Goal: Information Seeking & Learning: Learn about a topic

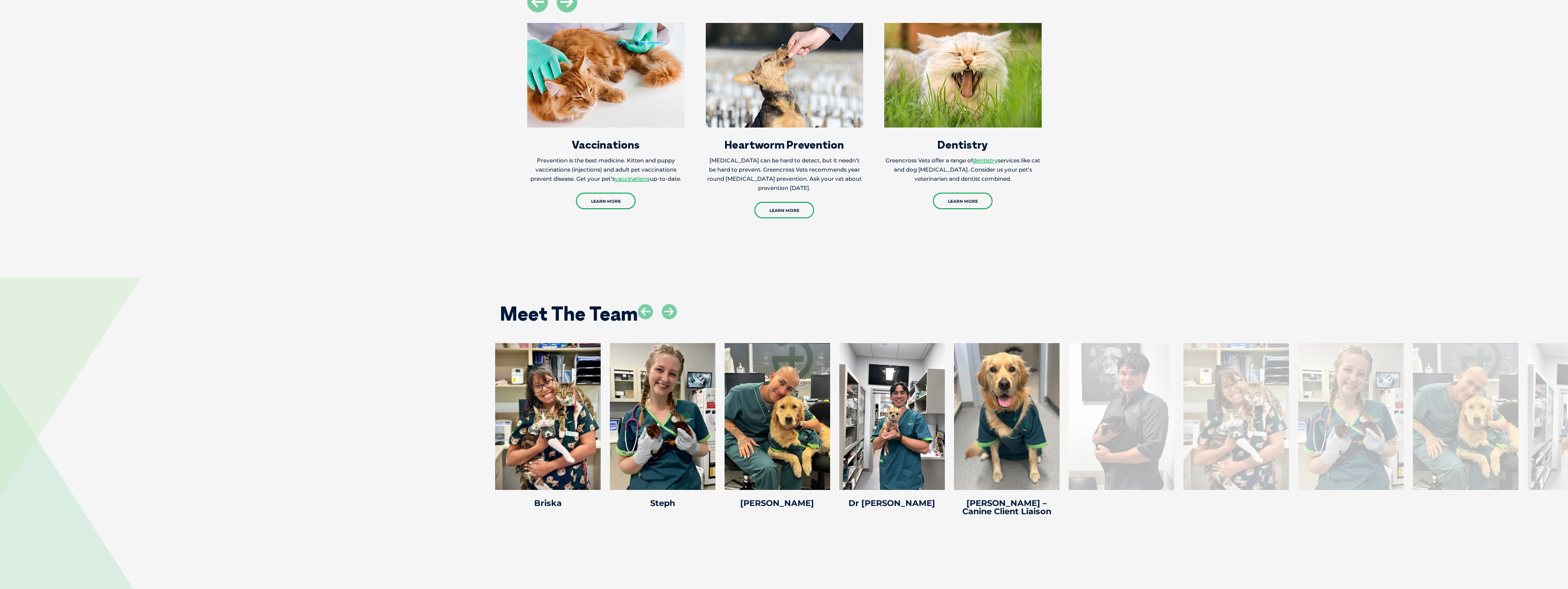
scroll to position [1514, 0]
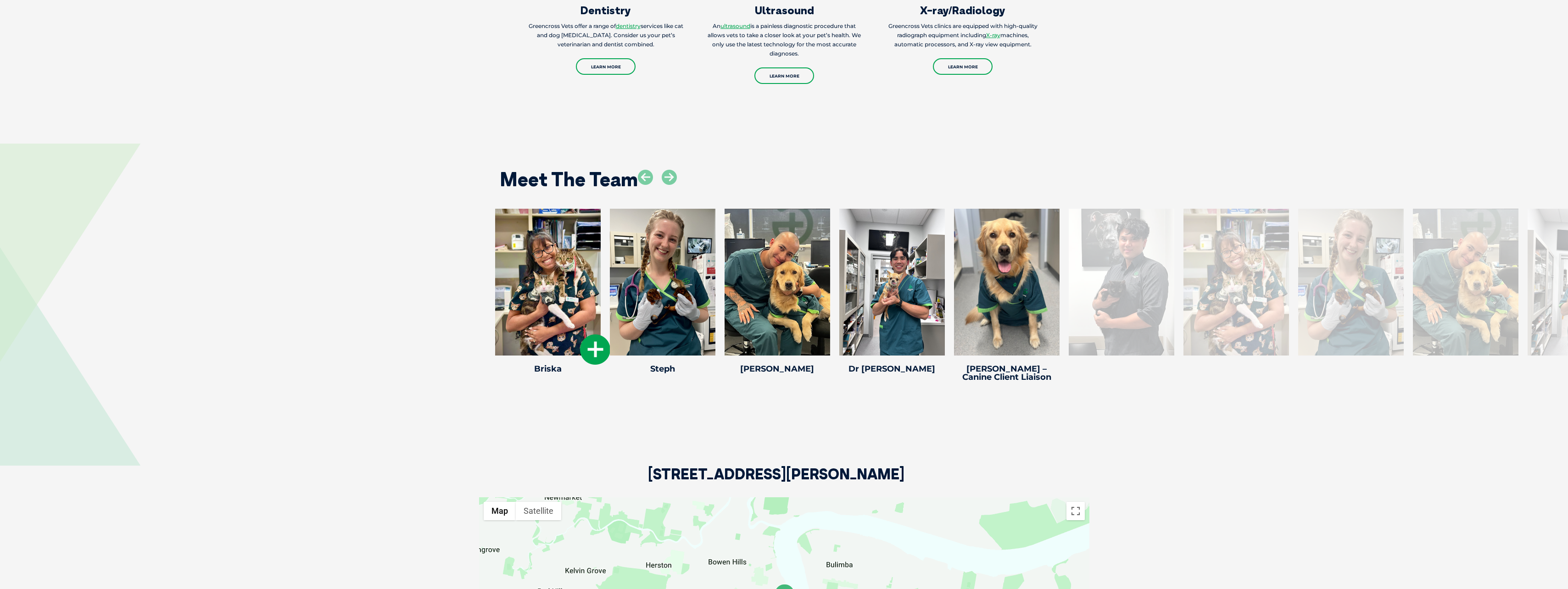
click at [596, 347] on icon at bounding box center [595, 350] width 30 height 30
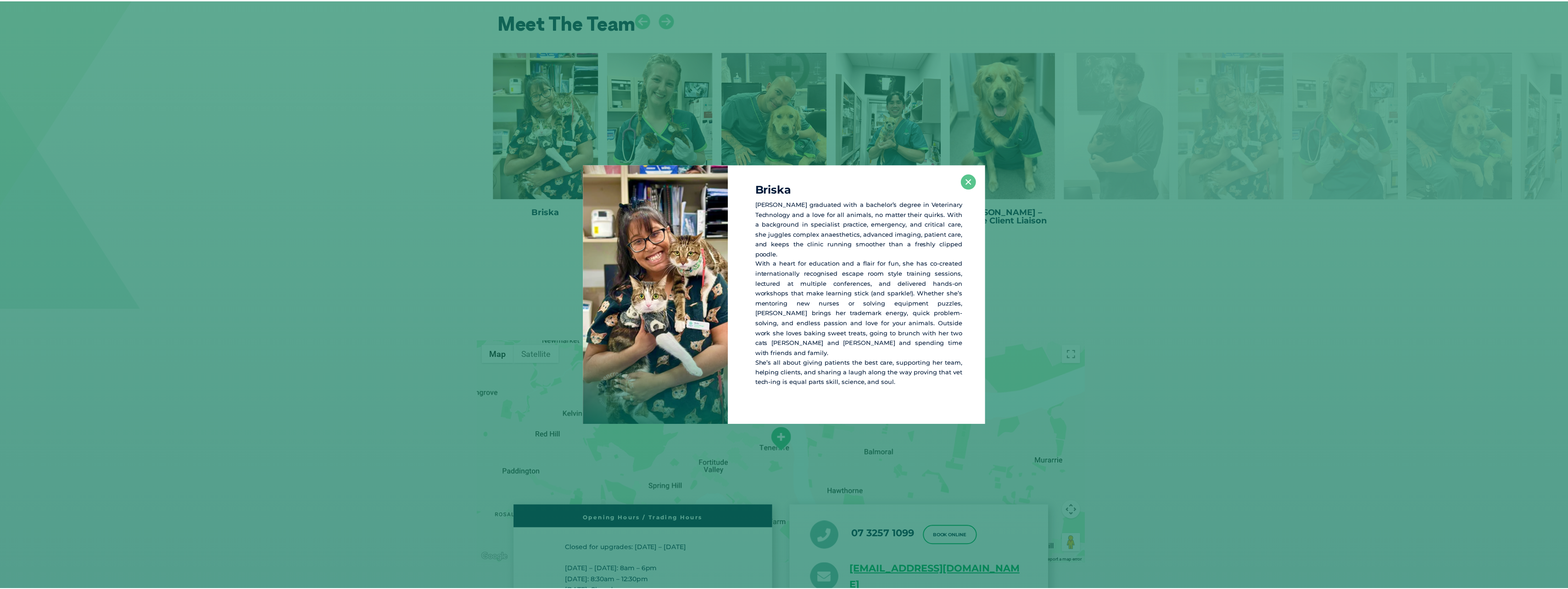
scroll to position [1676, 0]
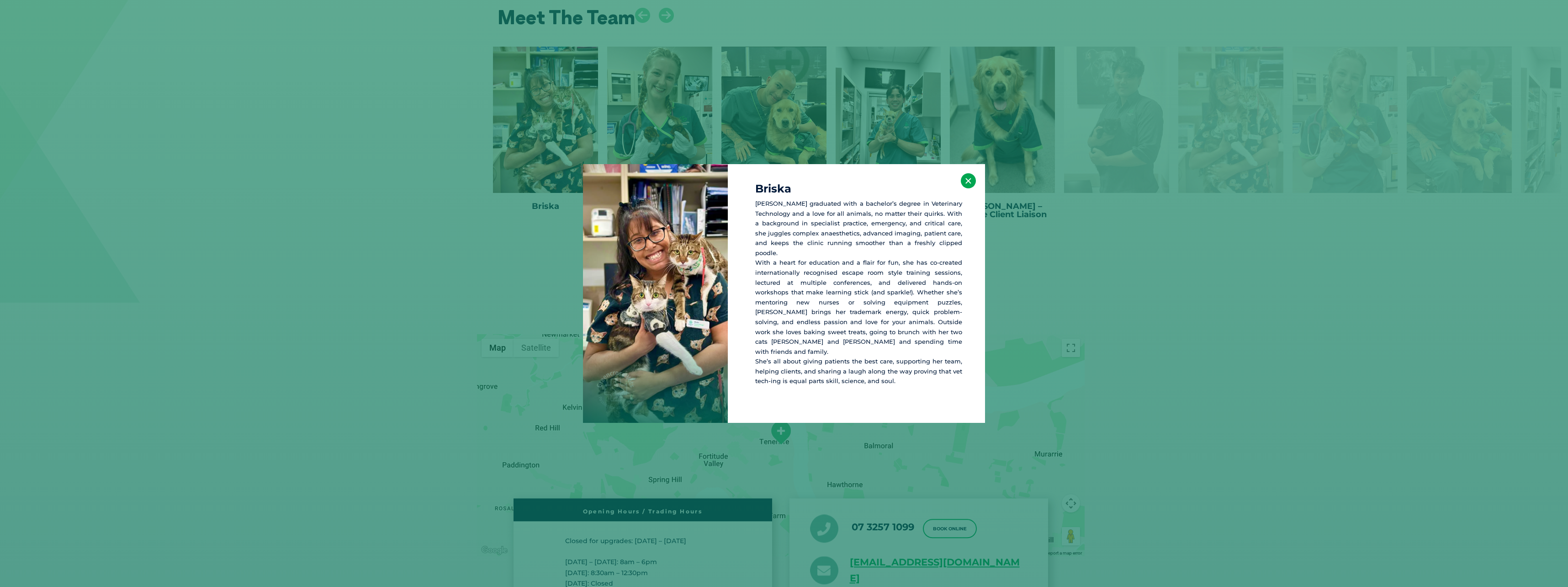
click at [969, 189] on button "×" at bounding box center [969, 181] width 15 height 15
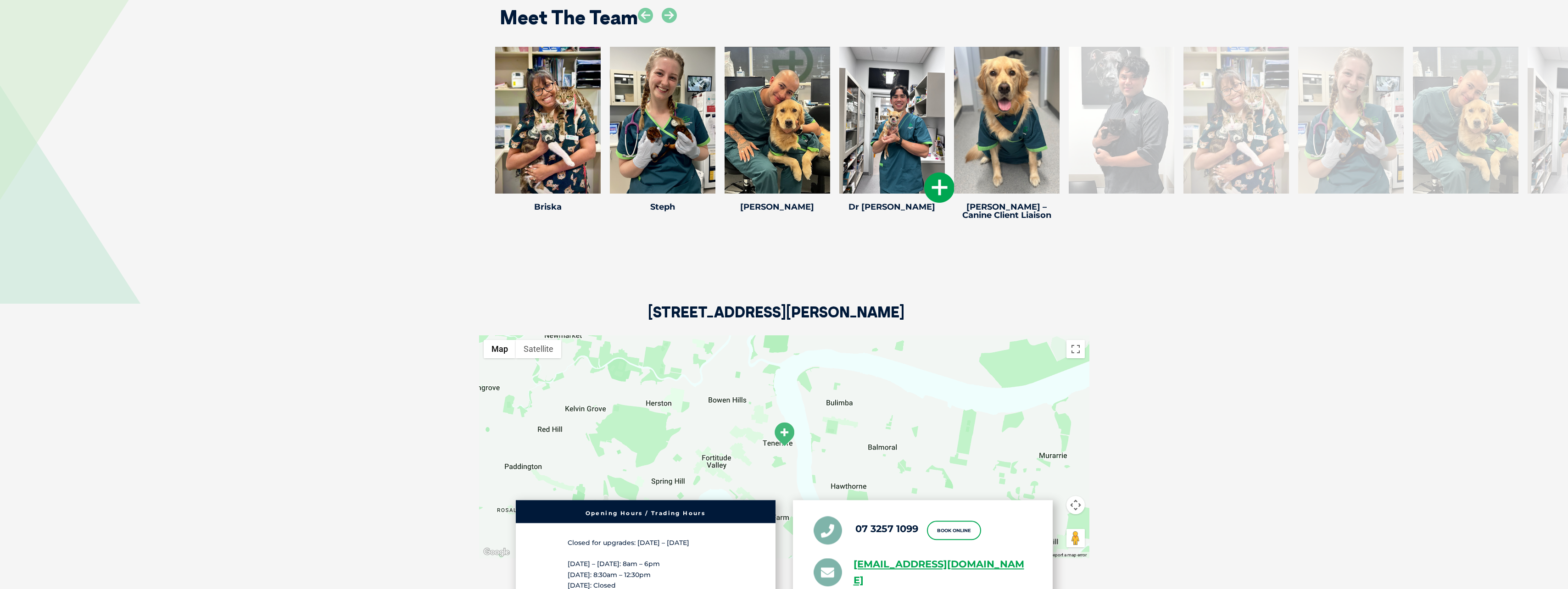
click at [942, 188] on icon at bounding box center [939, 187] width 30 height 30
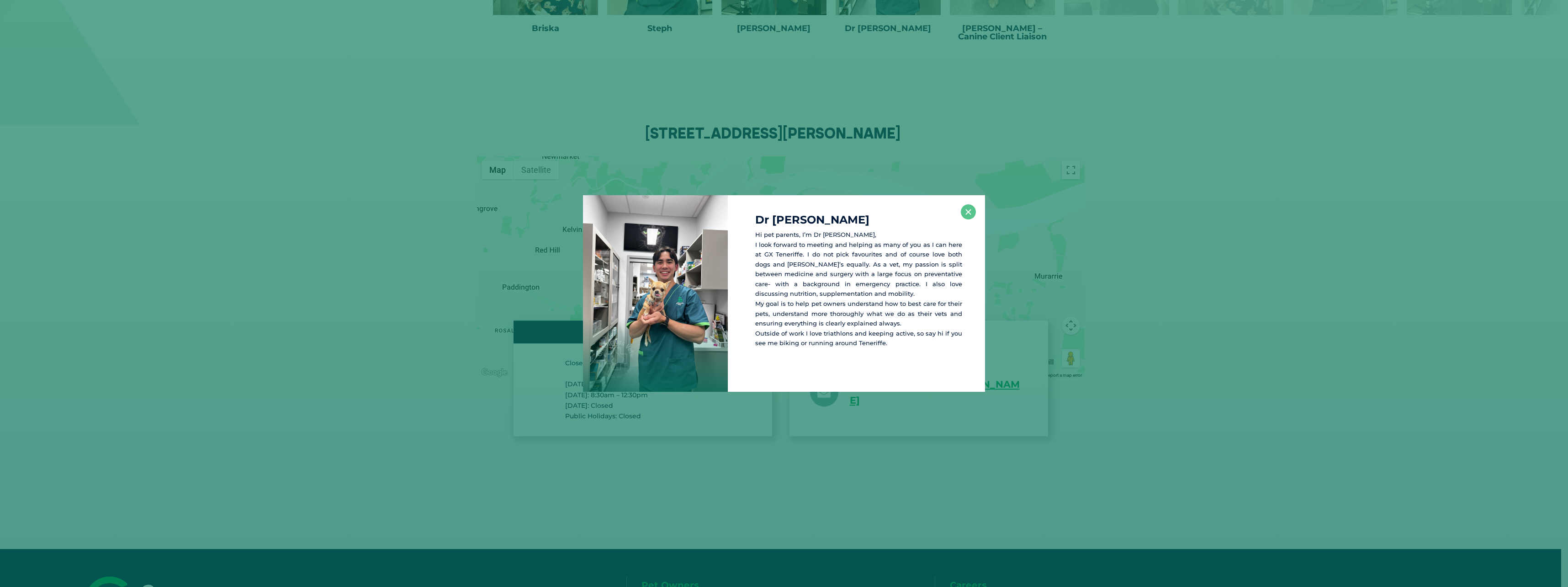
scroll to position [1848, 0]
click at [969, 207] on button "×" at bounding box center [969, 212] width 15 height 15
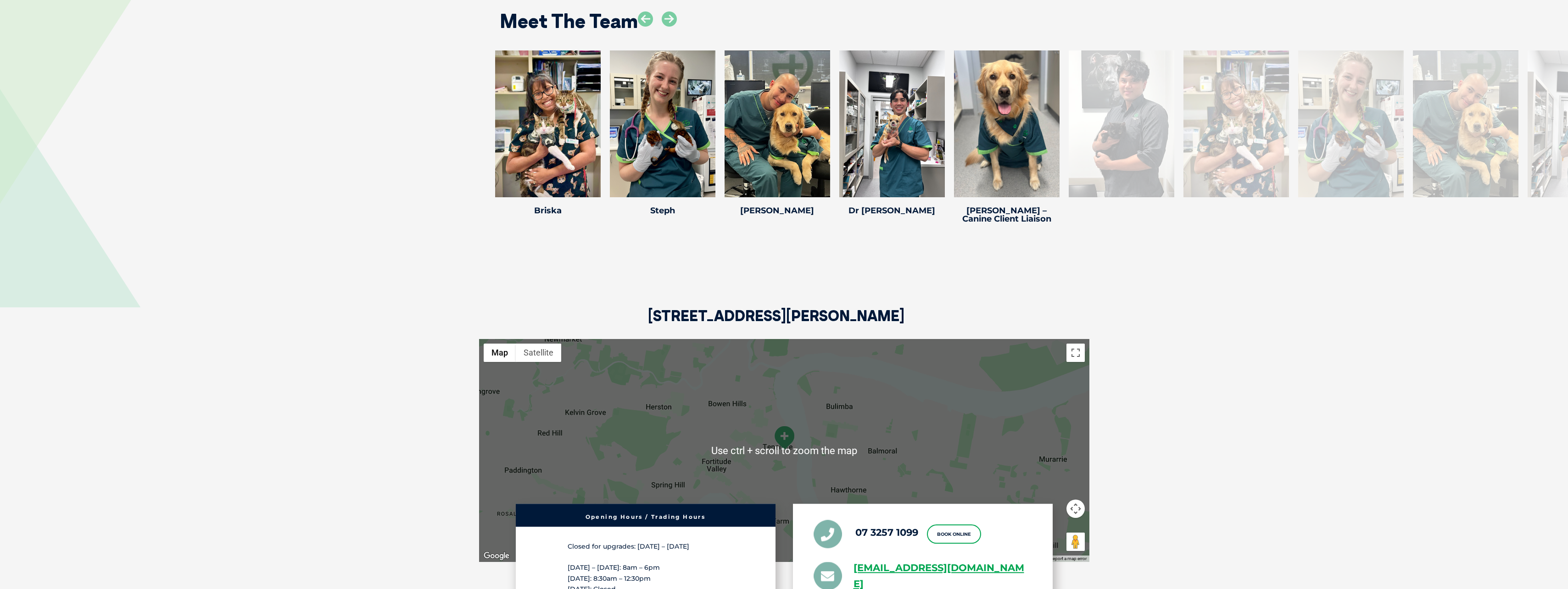
scroll to position [1671, 0]
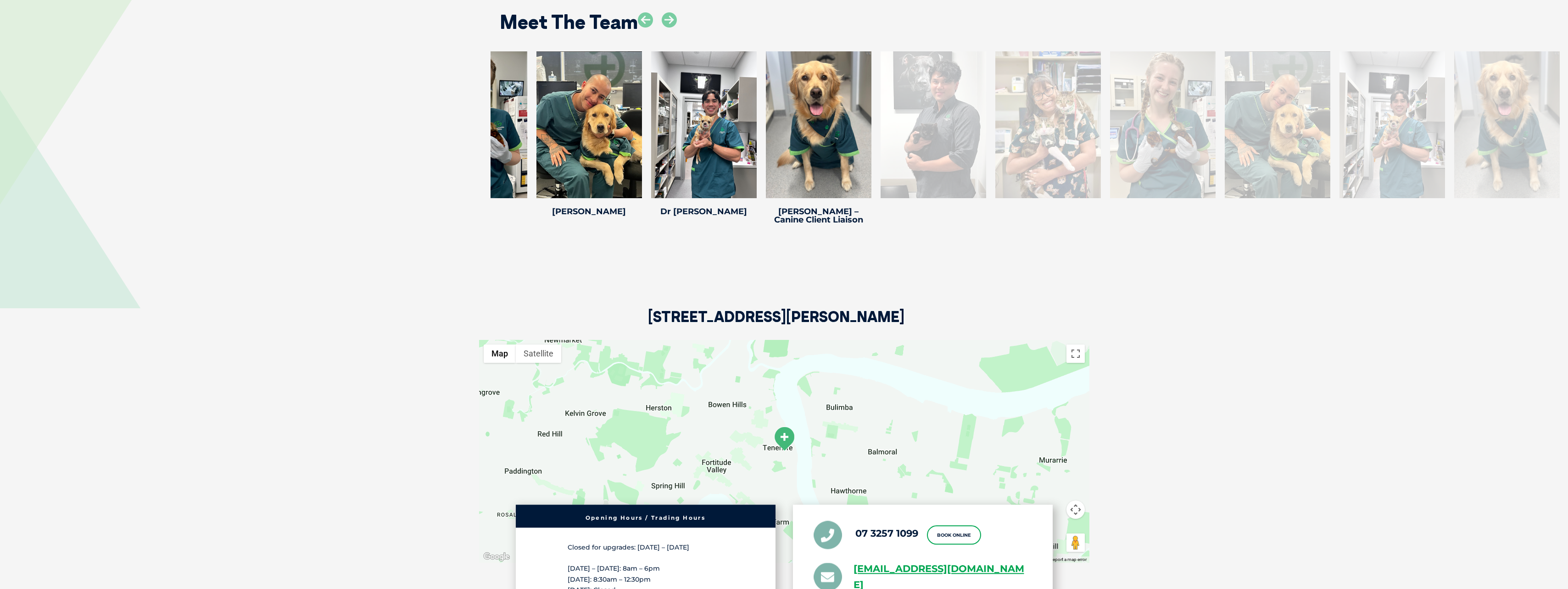
drag, startPoint x: 1139, startPoint y: 135, endPoint x: 951, endPoint y: 137, distance: 188.0
click at [951, 137] on div at bounding box center [934, 125] width 106 height 147
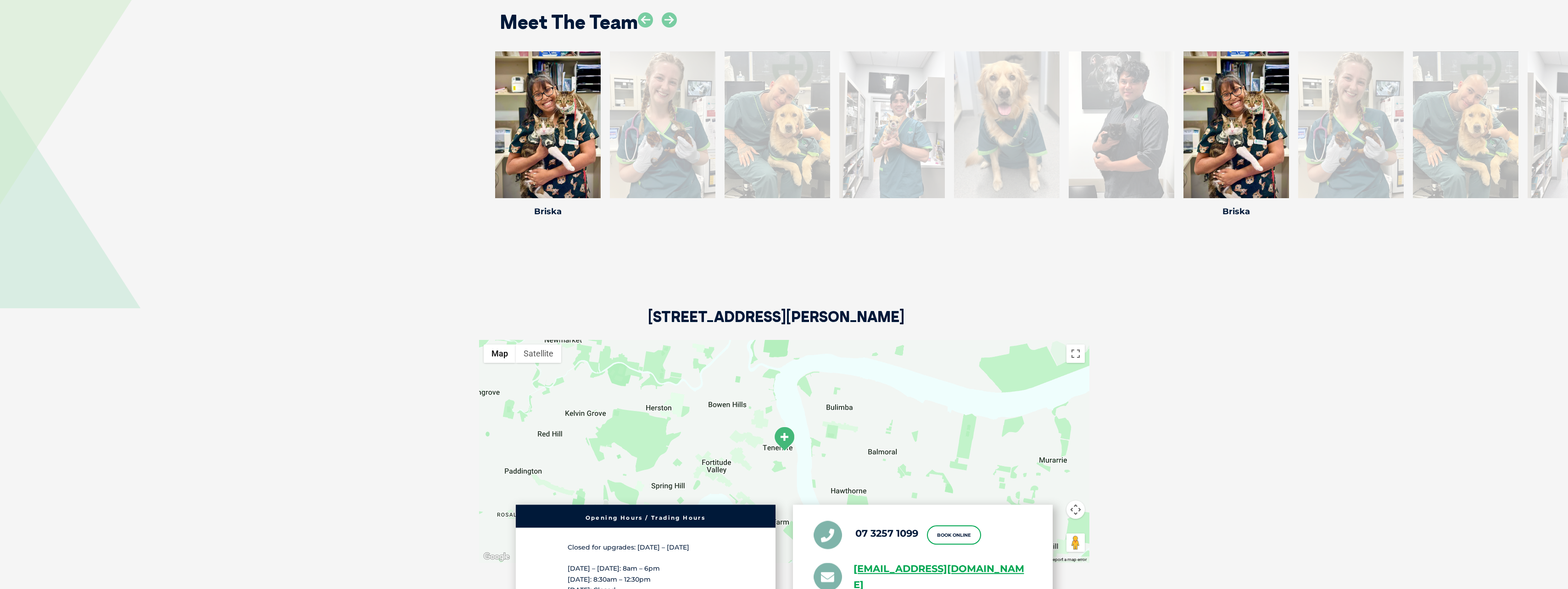
drag, startPoint x: 1151, startPoint y: 120, endPoint x: 779, endPoint y: 129, distance: 372.1
click at [1069, 129] on div at bounding box center [1122, 125] width 106 height 147
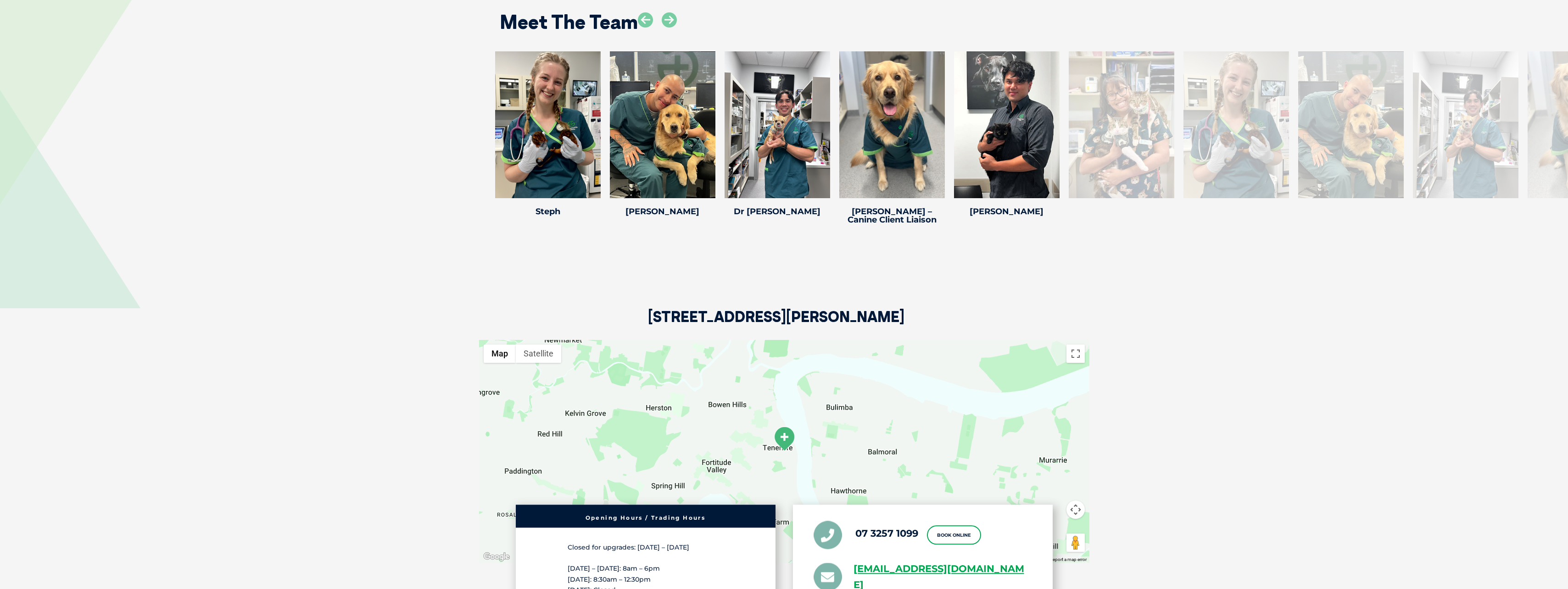
click at [1158, 137] on div at bounding box center [1122, 125] width 106 height 147
click at [1213, 138] on div at bounding box center [1236, 125] width 106 height 147
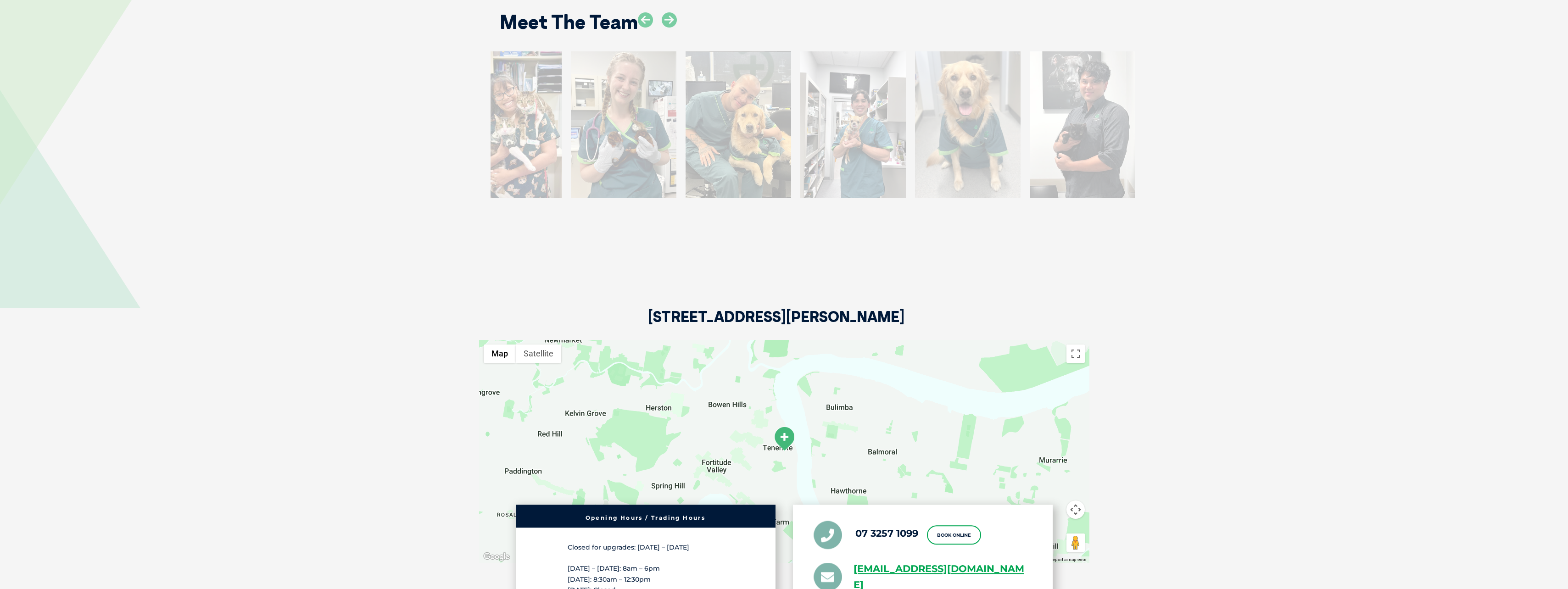
drag, startPoint x: 1228, startPoint y: 176, endPoint x: 589, endPoint y: 133, distance: 640.4
click at [686, 133] on div at bounding box center [739, 125] width 106 height 147
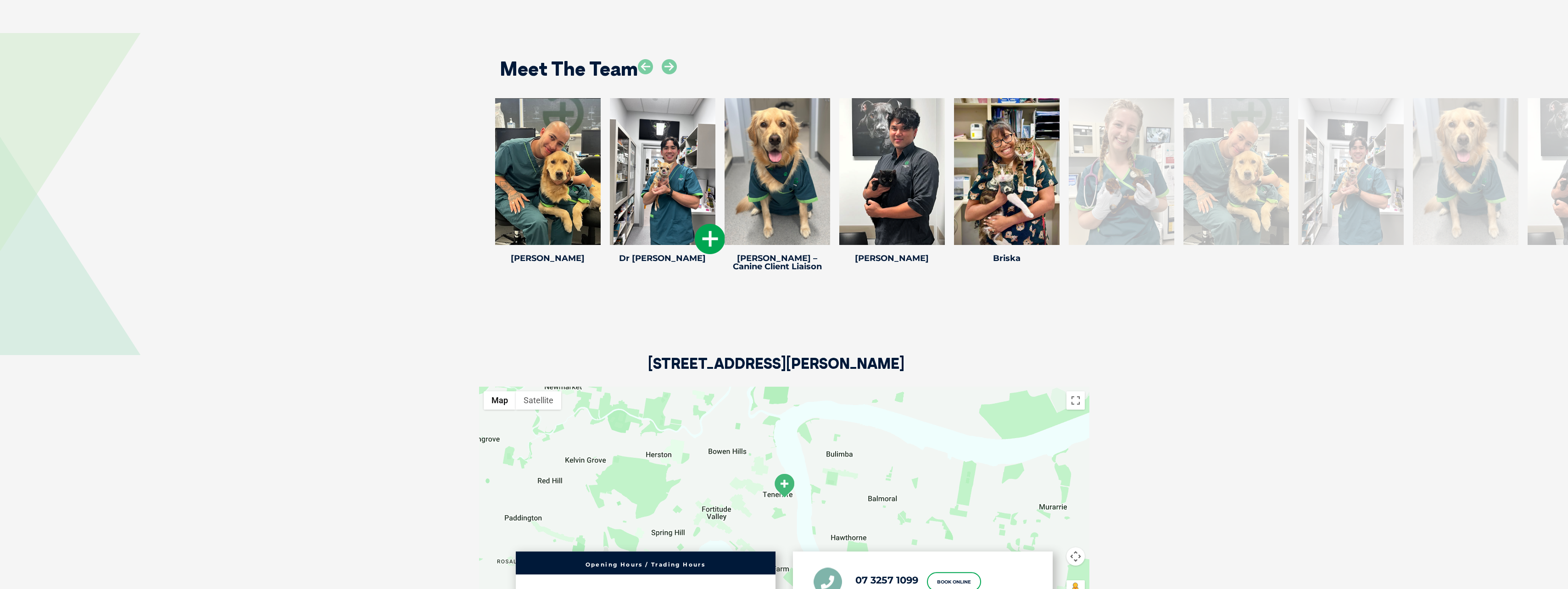
scroll to position [1580, 0]
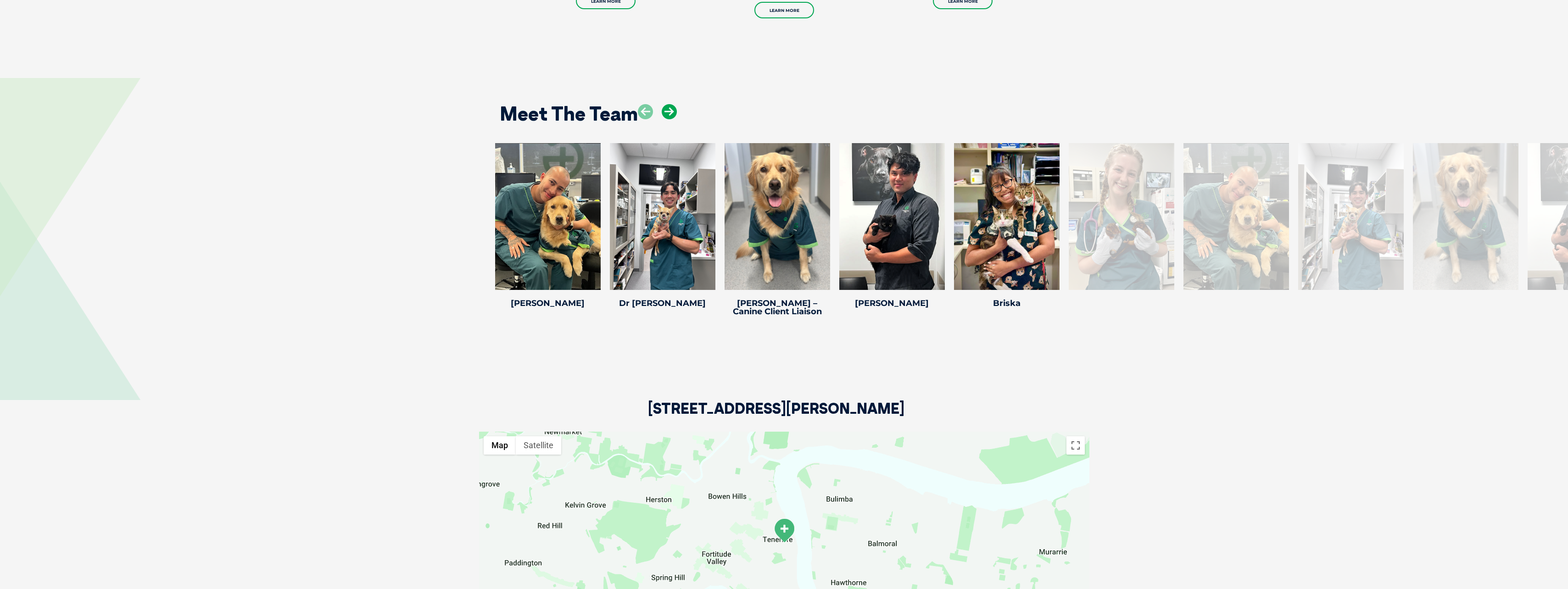
click at [670, 109] on icon at bounding box center [670, 112] width 15 height 15
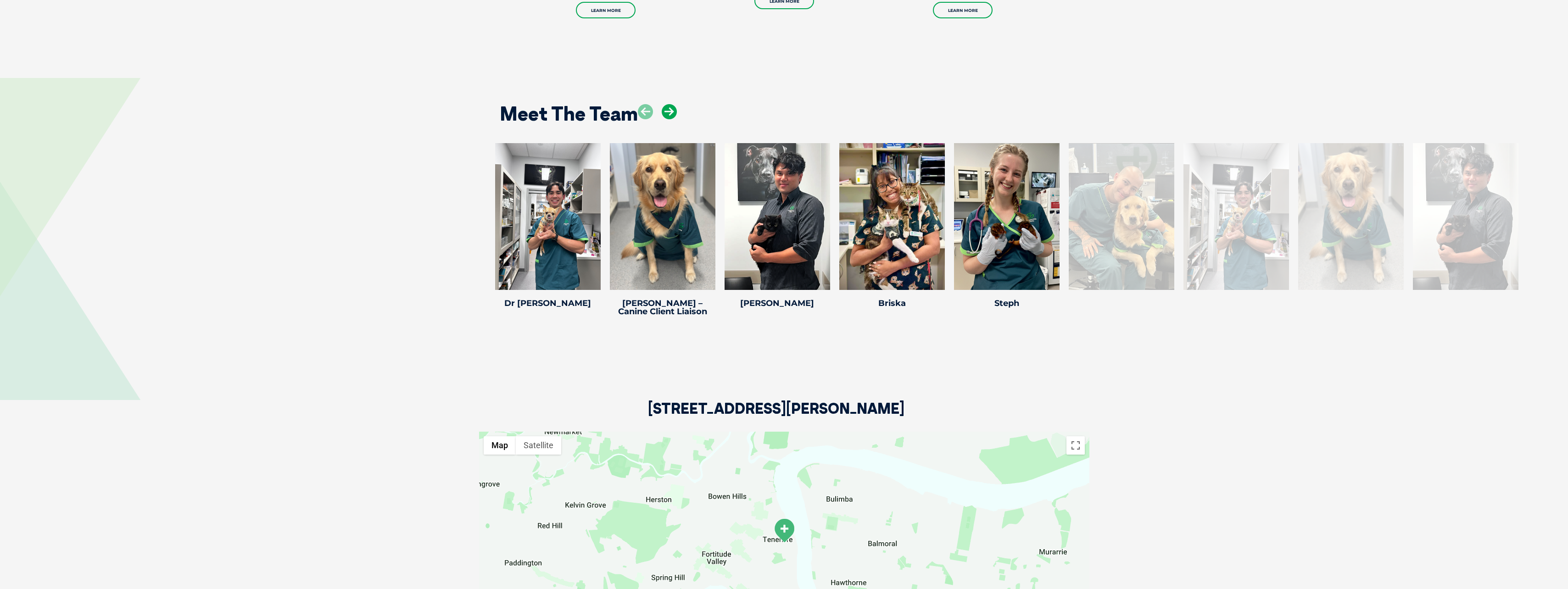
click at [670, 109] on icon at bounding box center [670, 112] width 15 height 15
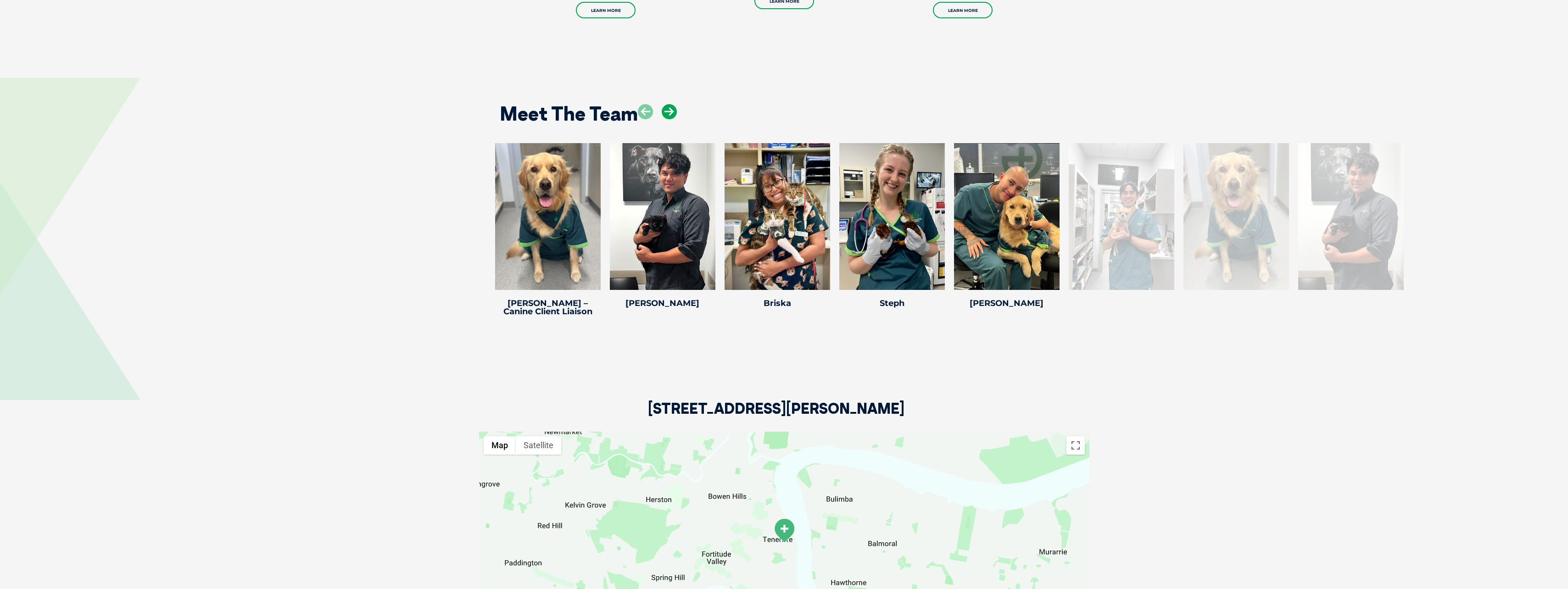
click at [670, 109] on icon at bounding box center [670, 112] width 15 height 15
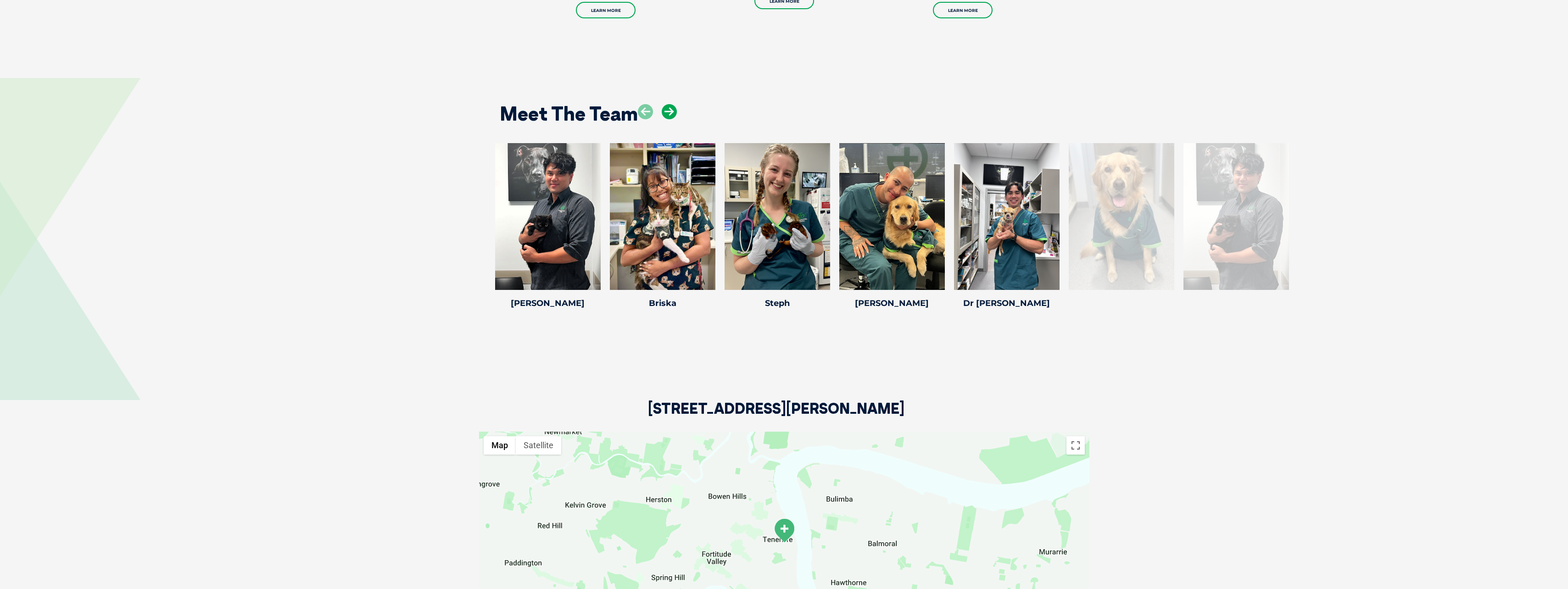
click at [670, 109] on icon at bounding box center [670, 112] width 15 height 15
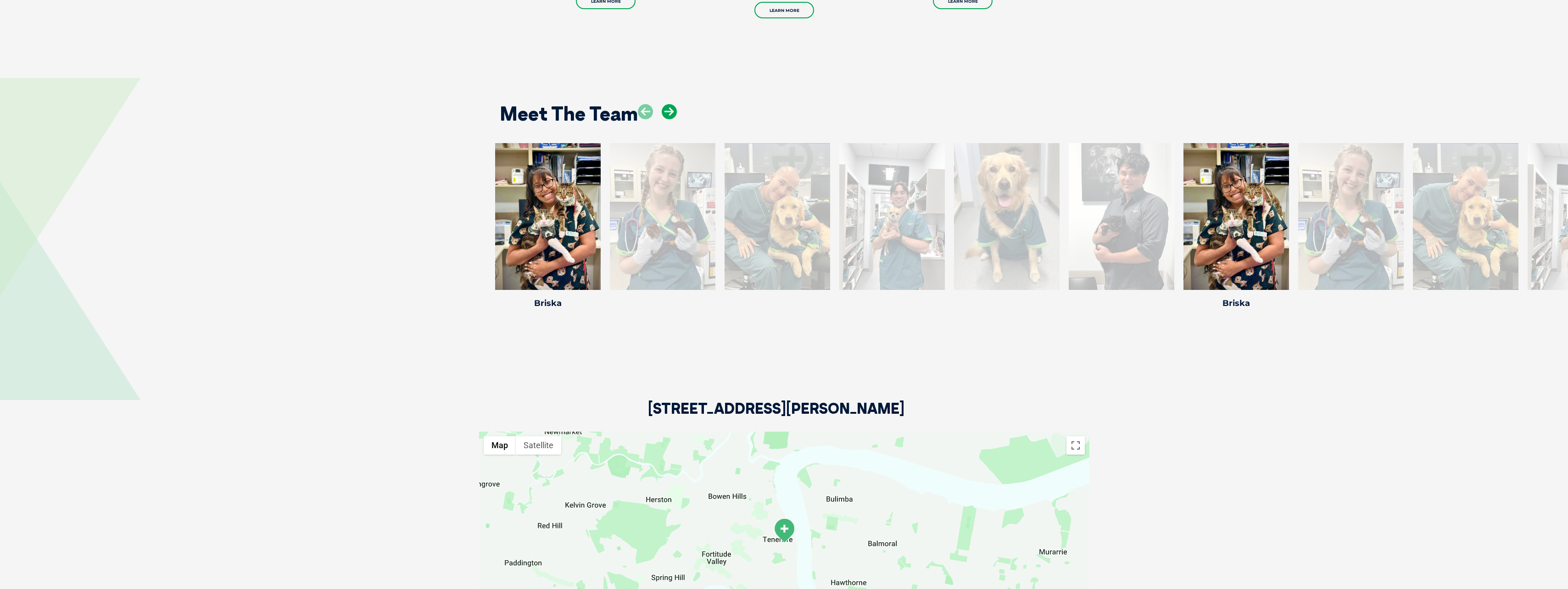
click at [670, 109] on icon at bounding box center [670, 112] width 15 height 15
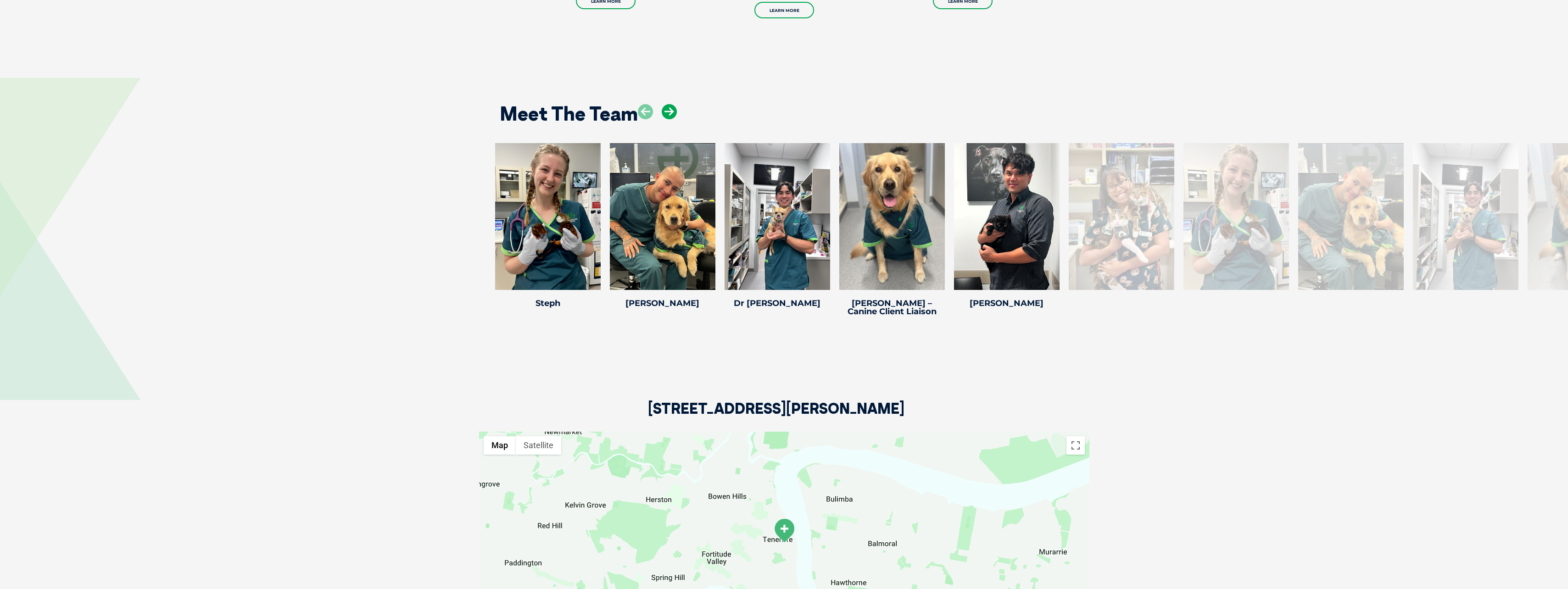
click at [670, 109] on icon at bounding box center [670, 112] width 15 height 15
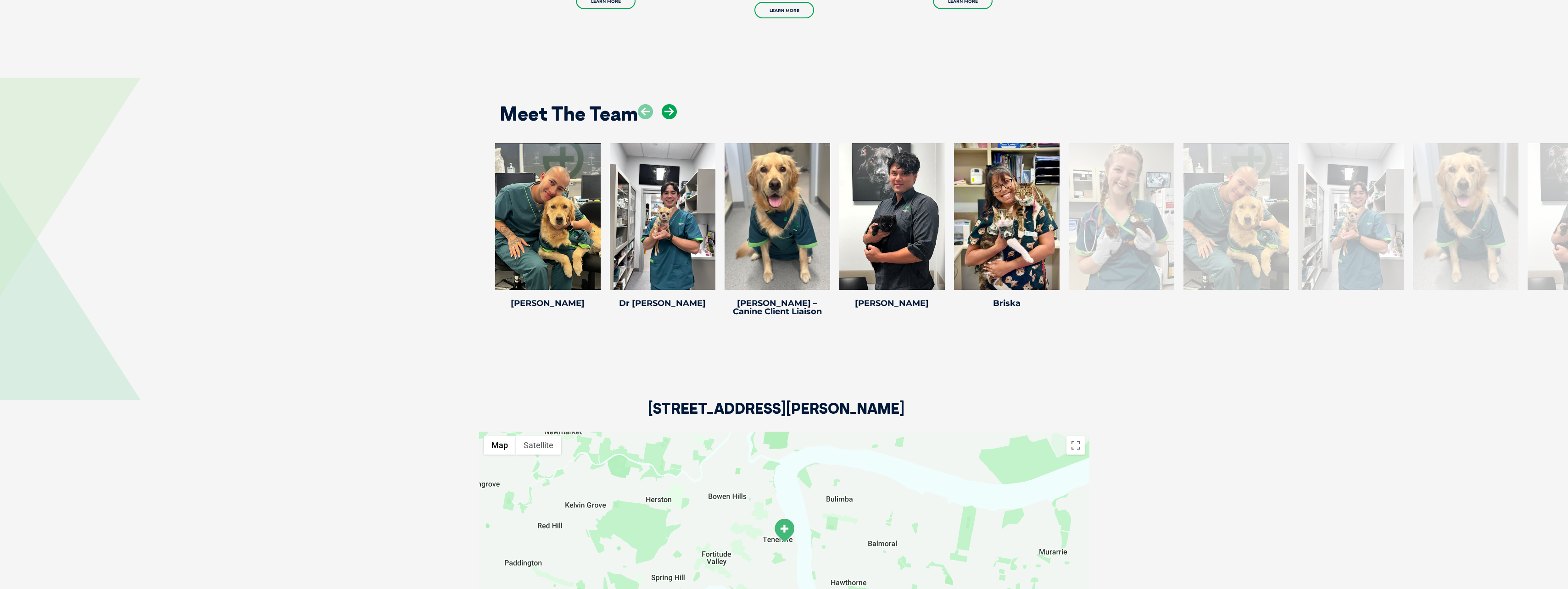
click at [670, 109] on icon at bounding box center [670, 112] width 15 height 15
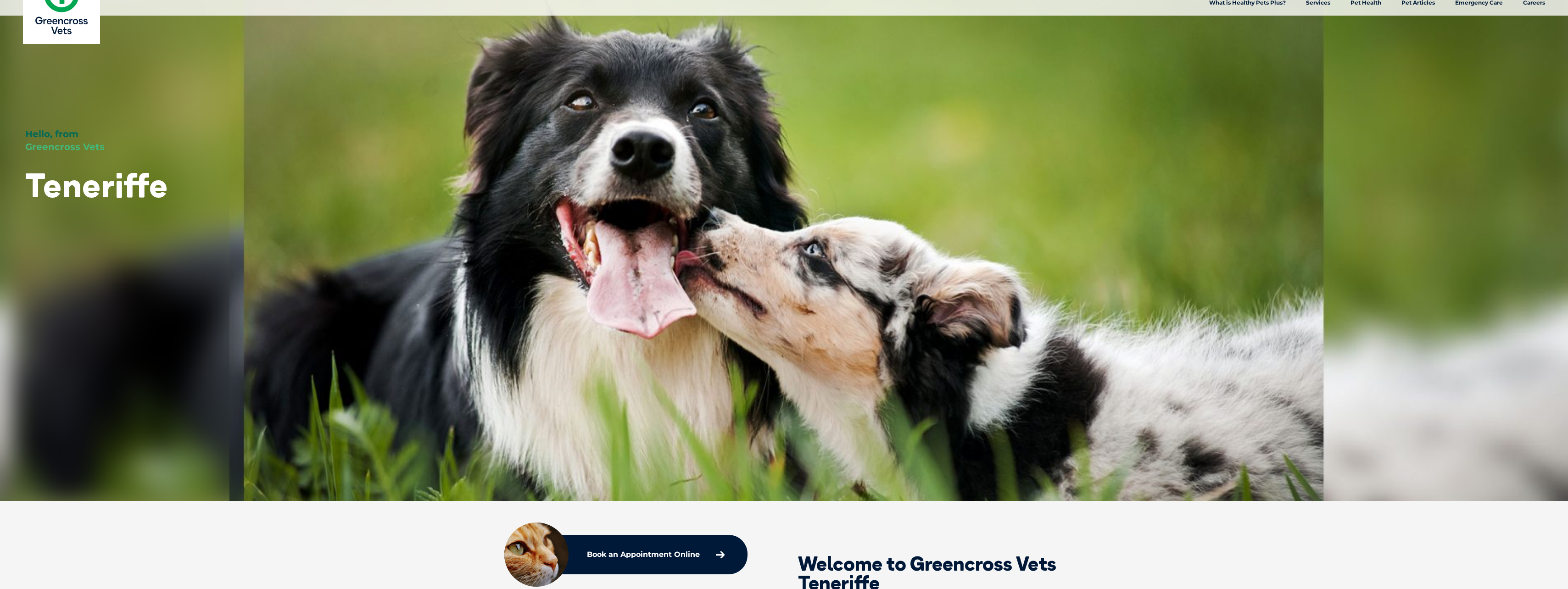
scroll to position [0, 0]
